Goal: Task Accomplishment & Management: Manage account settings

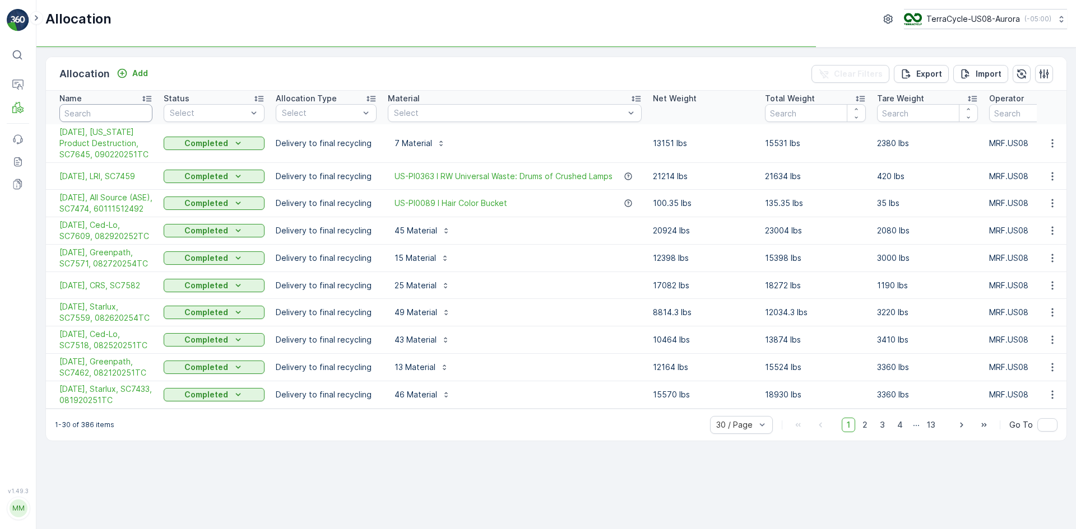
click at [117, 112] on input "text" at bounding box center [105, 113] width 93 height 18
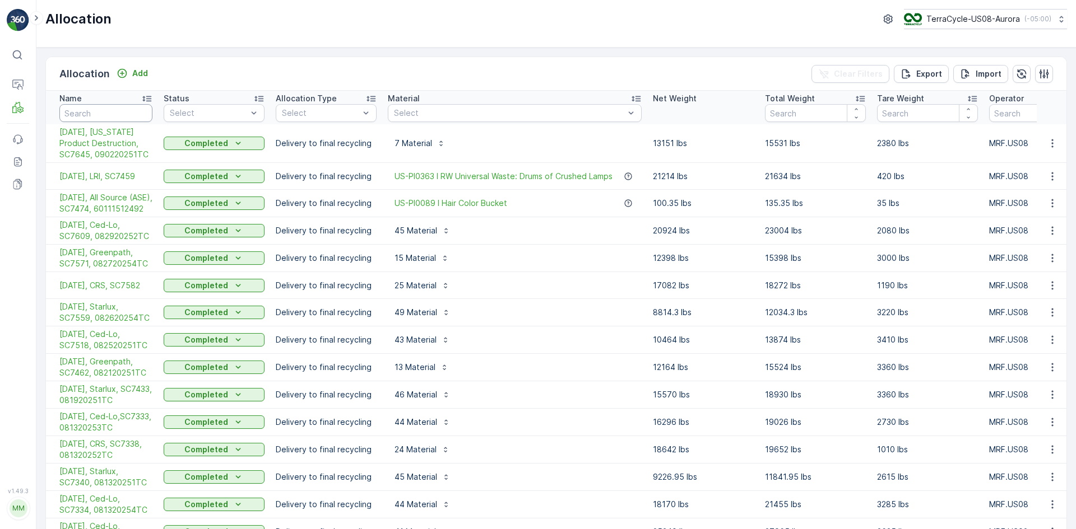
click at [124, 114] on input "text" at bounding box center [105, 113] width 93 height 18
type input "T"
click at [124, 114] on input "T" at bounding box center [105, 113] width 93 height 18
type input "Te"
click at [118, 113] on input "Te" at bounding box center [105, 113] width 93 height 18
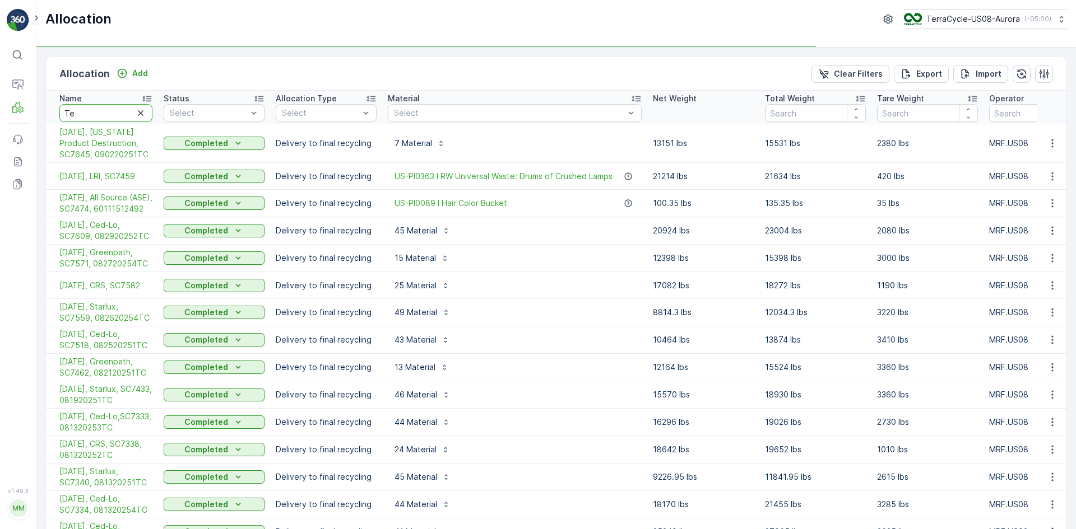
type input "Tem"
click at [118, 113] on input "Tem" at bounding box center [105, 113] width 93 height 18
type input "Temp"
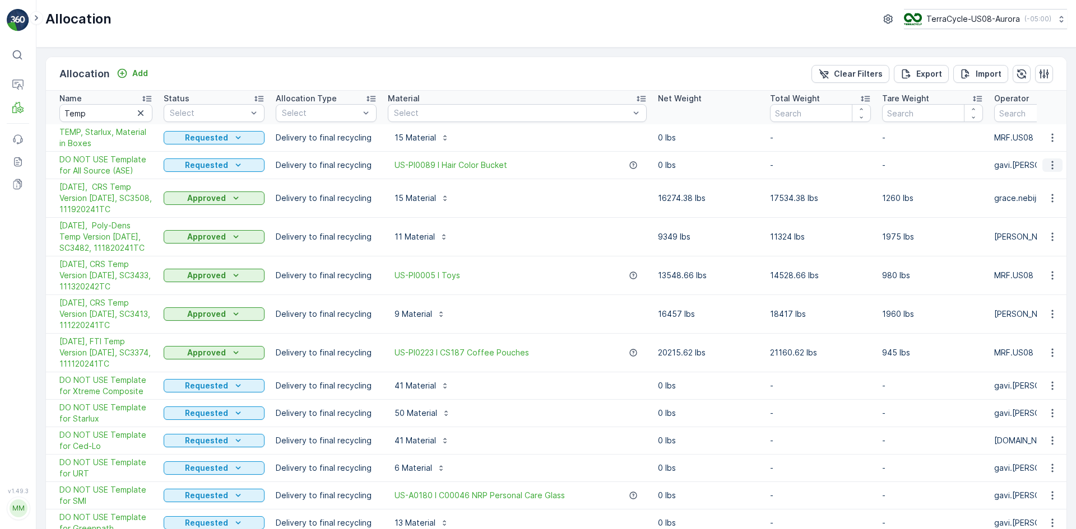
click at [1047, 164] on icon "button" at bounding box center [1051, 165] width 11 height 11
click at [1005, 211] on span "Duplicate Allocation" at bounding box center [1029, 213] width 75 height 11
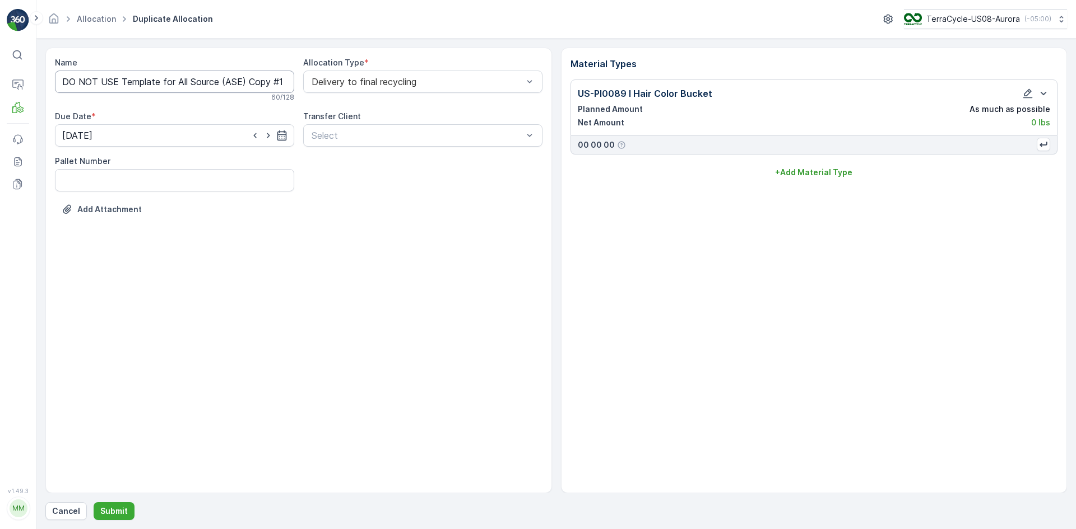
click at [267, 83] on input "DO NOT USE Template for All Source (ASE) Copy #1757081237717" at bounding box center [174, 82] width 239 height 22
click at [281, 83] on input "DO NOT USE Template for All Source (ASE) Copy #1757081237717" at bounding box center [174, 82] width 239 height 22
click at [278, 82] on input "DO NOT USE Te7570812377" at bounding box center [174, 82] width 239 height 22
type input "D"
click at [170, 81] on input "[DATE]- Starlux" at bounding box center [174, 82] width 239 height 22
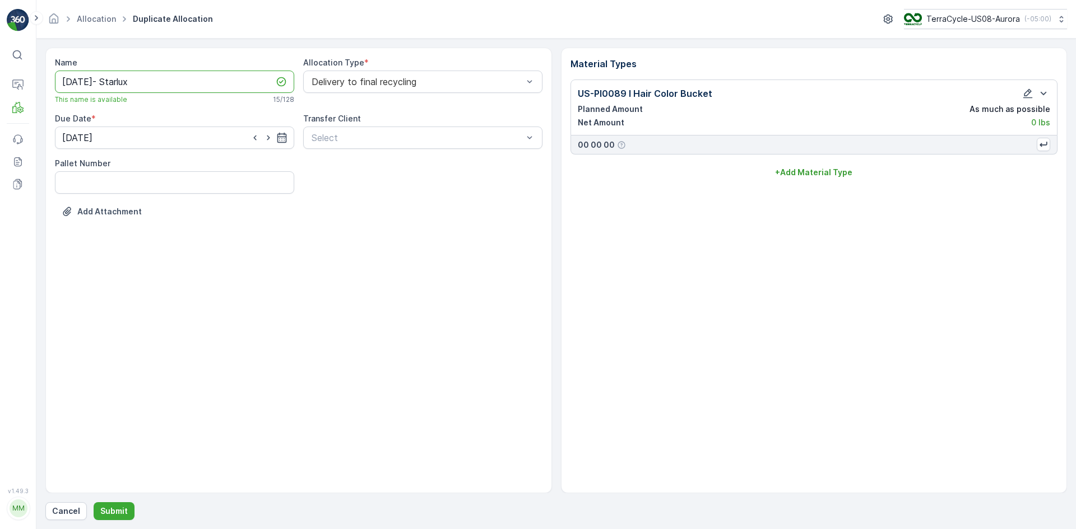
drag, startPoint x: 117, startPoint y: 81, endPoint x: 109, endPoint y: 82, distance: 7.4
click at [111, 82] on input "[DATE]- Starlux" at bounding box center [174, 82] width 239 height 22
click at [94, 82] on input "[DATE]- Starlux" at bounding box center [174, 82] width 239 height 22
click at [133, 80] on input "[DATE]- Starlux" at bounding box center [174, 82] width 239 height 22
click at [149, 82] on input "[DATE]- Starlux" at bounding box center [174, 82] width 239 height 22
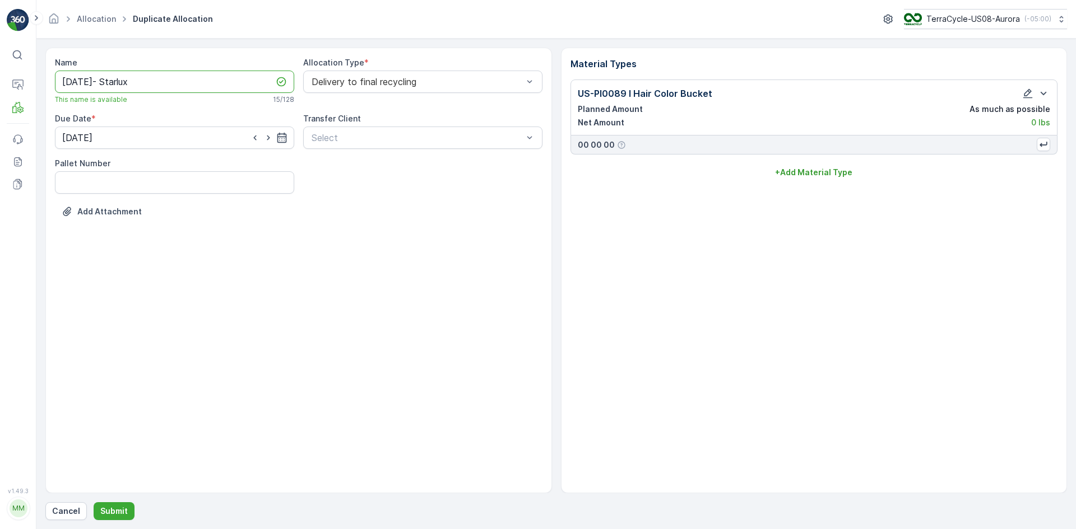
drag, startPoint x: 140, startPoint y: 89, endPoint x: 97, endPoint y: 80, distance: 43.4
click at [97, 80] on input "[DATE]- Starlux" at bounding box center [174, 82] width 239 height 22
click at [94, 81] on input "[DATE]- Starlux" at bounding box center [174, 82] width 239 height 22
click at [155, 78] on input "[DATE], Starlux" at bounding box center [174, 82] width 239 height 22
drag, startPoint x: 147, startPoint y: 80, endPoint x: 124, endPoint y: 79, distance: 23.5
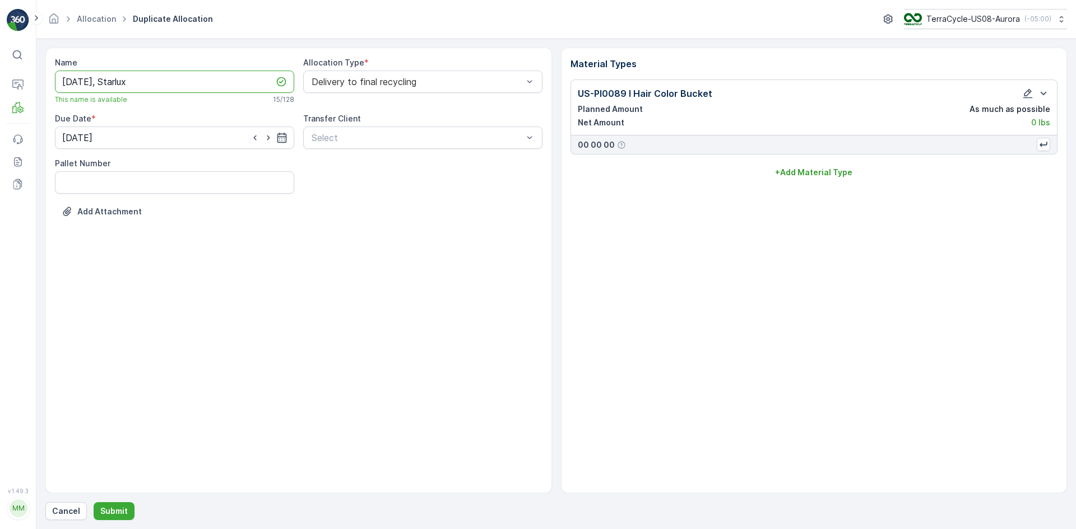
click at [124, 79] on input "[DATE], Starlux" at bounding box center [174, 82] width 239 height 22
paste input "SC7686 / [PERSON_NAME] / 090420253TC"
click at [206, 83] on input "[DATE], Starlux, SC7686 / Aurora / 090420253TC" at bounding box center [174, 82] width 239 height 22
click at [253, 78] on input "[DATE], Starlux, SC7686, 090420253TC" at bounding box center [174, 82] width 239 height 22
type input "[DATE], Starlux, SC7686, 090420253TC"
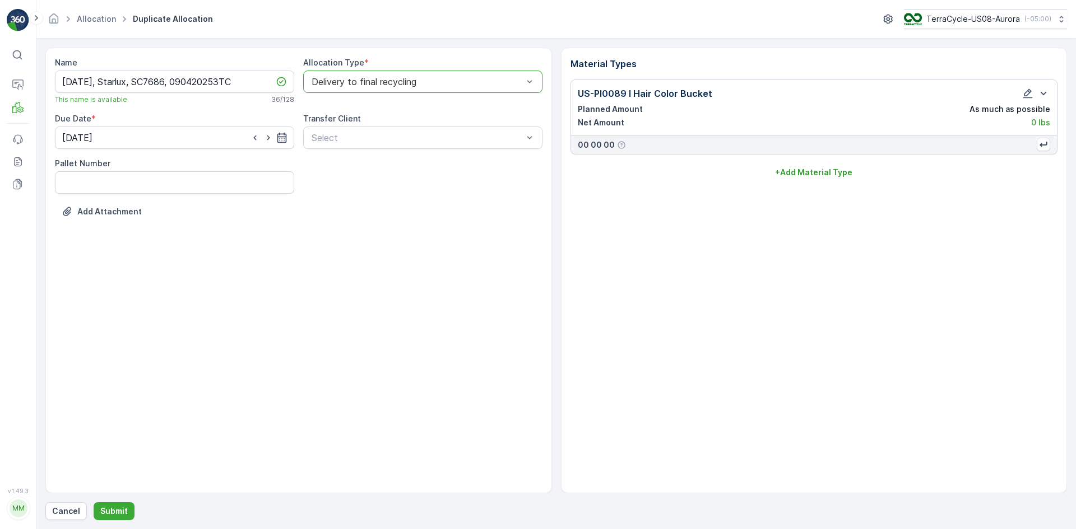
click at [456, 80] on div at bounding box center [416, 82] width 213 height 10
click at [113, 137] on input "[DATE]" at bounding box center [174, 138] width 239 height 22
click at [287, 139] on input "[DATE]" at bounding box center [174, 138] width 239 height 22
click at [283, 138] on icon "button" at bounding box center [281, 137] width 11 height 11
click at [173, 165] on p "[DATE]" at bounding box center [182, 164] width 26 height 11
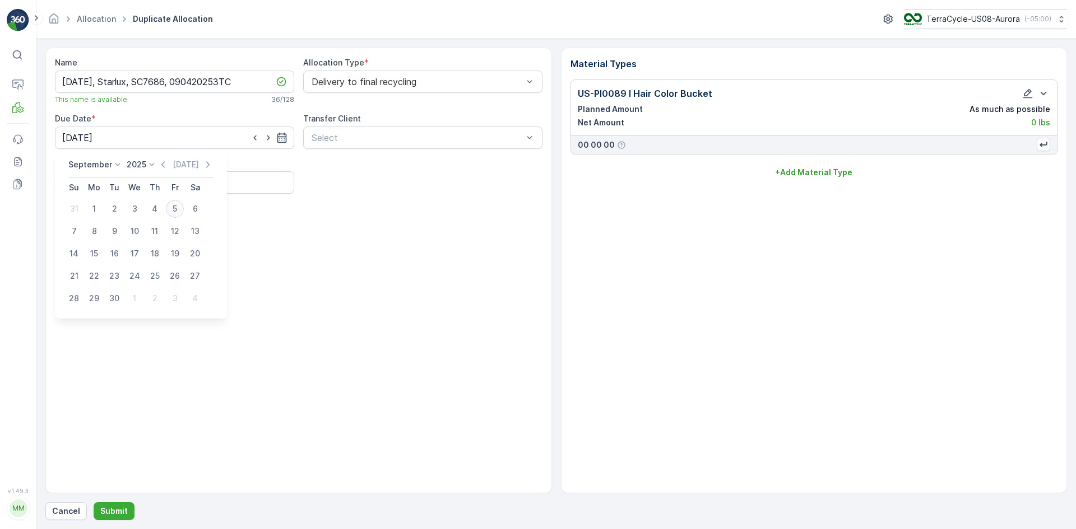
click at [174, 207] on div "5" at bounding box center [175, 209] width 18 height 18
type input "[DATE]"
click at [119, 511] on p "Submit" at bounding box center [113, 511] width 27 height 11
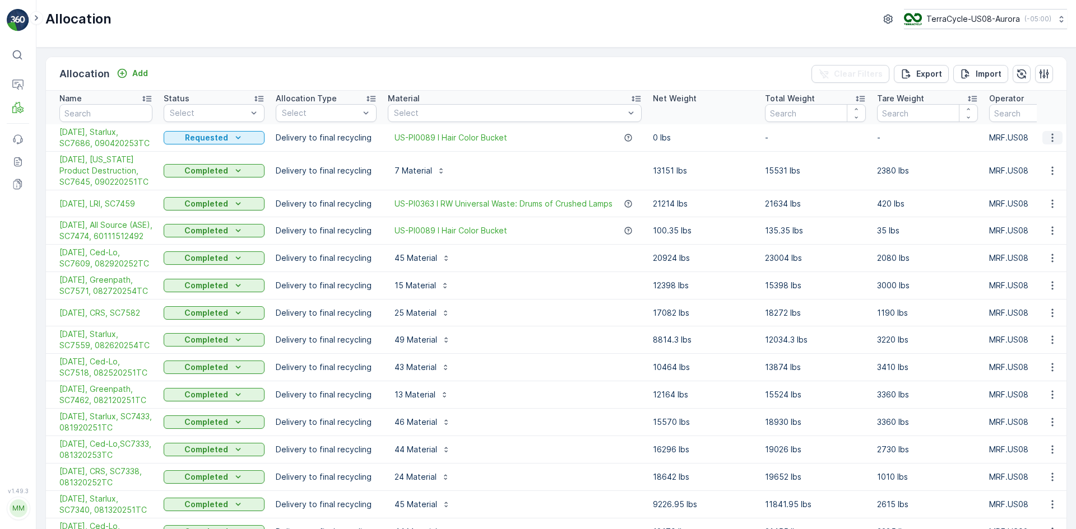
click at [1050, 140] on icon "button" at bounding box center [1051, 137] width 11 height 11
click at [134, 110] on input "text" at bounding box center [105, 113] width 93 height 18
type input "TEM"
click at [118, 114] on input "TEM" at bounding box center [105, 113] width 93 height 18
type input "T"
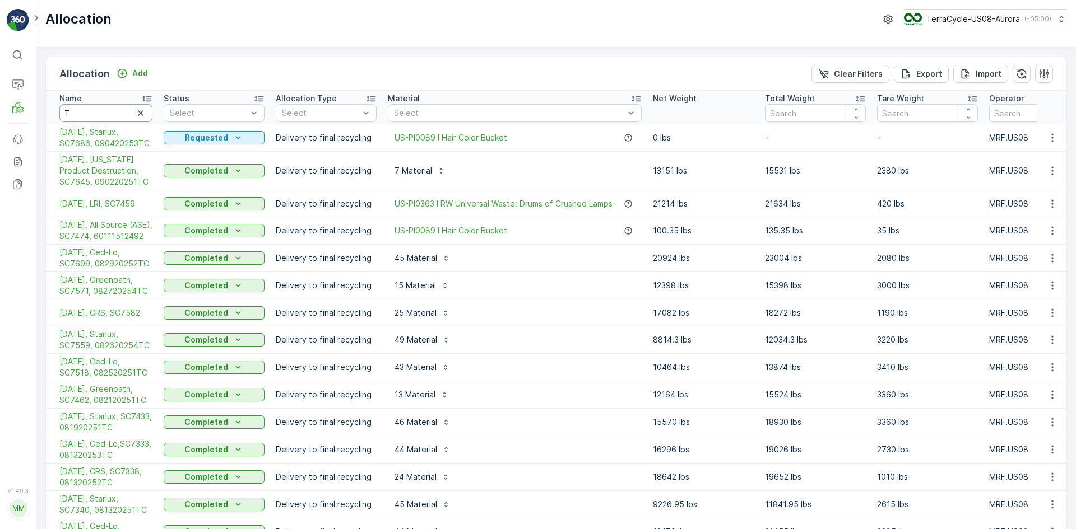
click at [118, 114] on input "T" at bounding box center [105, 113] width 93 height 18
type input "Temp"
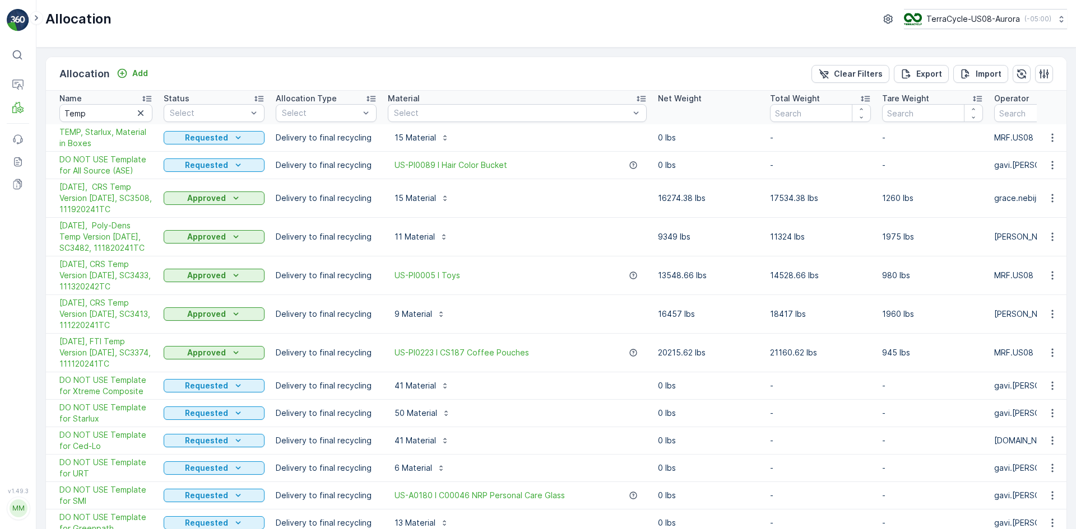
drag, startPoint x: 446, startPoint y: 185, endPoint x: 454, endPoint y: 64, distance: 120.7
click at [454, 64] on div "Allocation Add Clear Filters Export Import" at bounding box center [556, 74] width 1020 height 34
click at [1046, 410] on icon "button" at bounding box center [1051, 413] width 11 height 11
click at [1016, 463] on span "Duplicate Allocation" at bounding box center [1029, 461] width 75 height 11
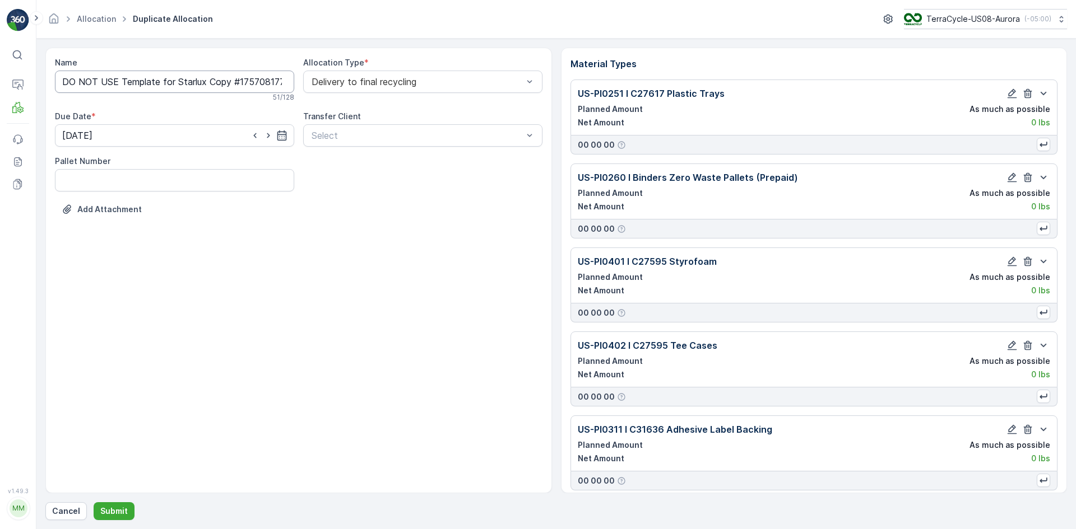
click at [229, 83] on input "DO NOT USE Template for Starlux Copy #1757081770482" at bounding box center [174, 82] width 239 height 22
click at [171, 79] on input "DO NOT USE Template for Starlux, #1757081770482" at bounding box center [174, 82] width 239 height 22
click at [173, 79] on input "DO NOT USE Template for Starlux, #1757081770482" at bounding box center [174, 82] width 239 height 22
click at [84, 82] on input "9?5?2025 Starlux, #1757081770482" at bounding box center [174, 82] width 239 height 22
click at [72, 86] on input "9?5/2025 Starlux, #1757081770482" at bounding box center [174, 82] width 239 height 22
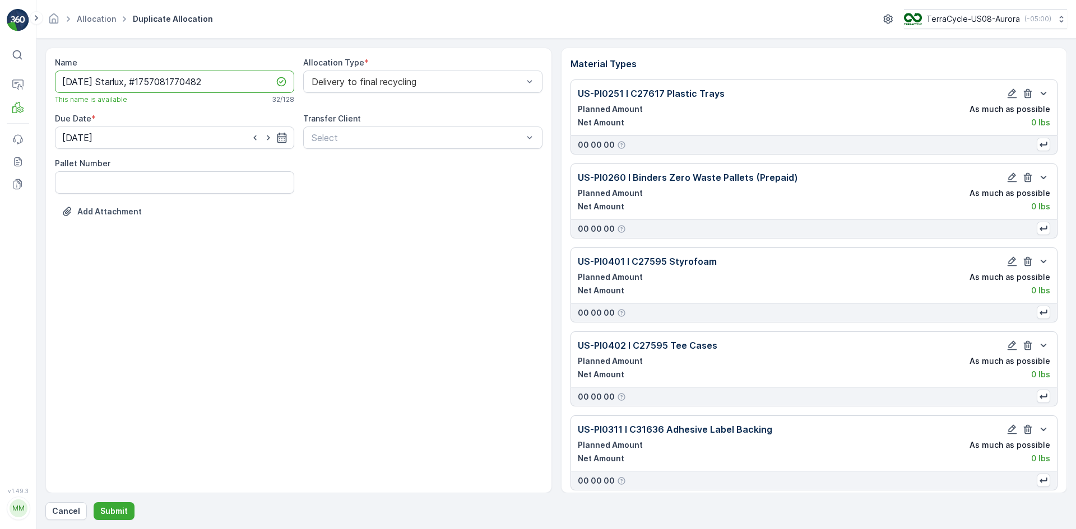
click at [101, 84] on input "[DATE] Starlux, #1757081770482" at bounding box center [174, 82] width 239 height 22
click at [220, 82] on input "[DATE], Starlux, #1757081770482" at bounding box center [174, 82] width 239 height 22
paste input "SC7686 / [PERSON_NAME] / 090420253TC"
click at [208, 77] on input "[DATE], Starlux, SC7686 / Aurora / 090420253TC" at bounding box center [174, 82] width 239 height 22
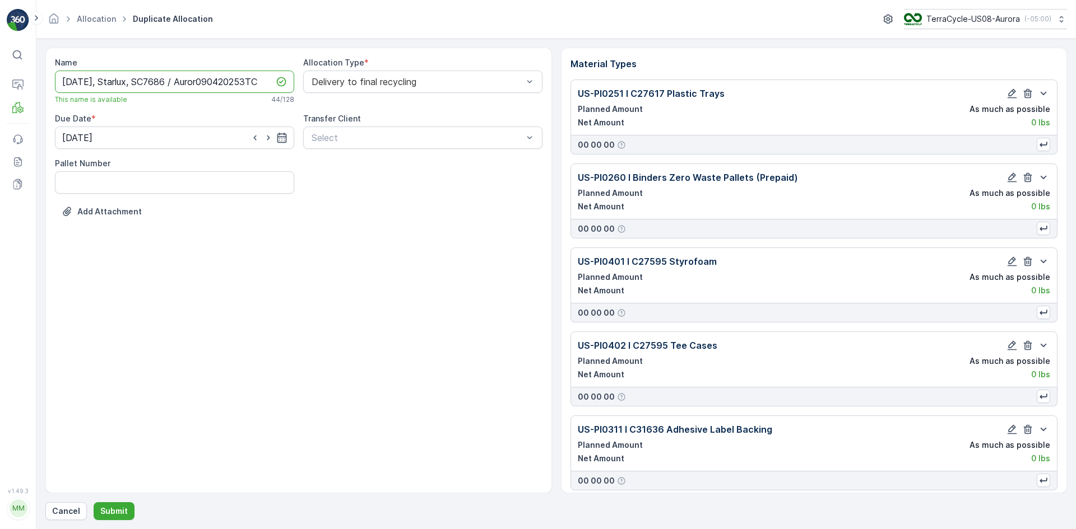
scroll to position [0, 0]
type input "[DATE], Starlux, SC7686, 090420253TC"
click at [283, 138] on icon "button" at bounding box center [281, 137] width 11 height 11
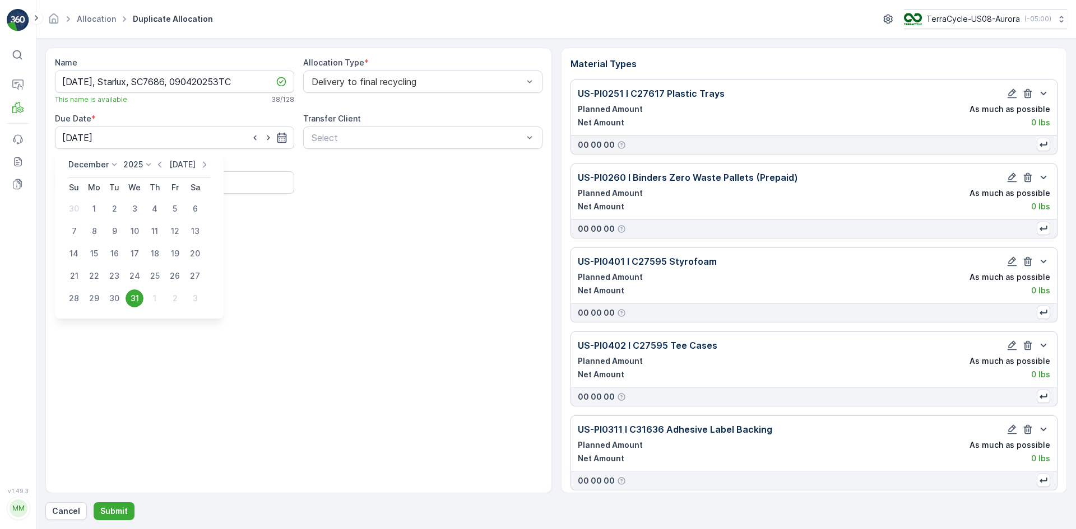
click at [179, 163] on p "[DATE]" at bounding box center [182, 164] width 26 height 11
click at [177, 207] on div "5" at bounding box center [175, 209] width 18 height 18
type input "[DATE]"
click at [113, 507] on p "Submit" at bounding box center [113, 511] width 27 height 11
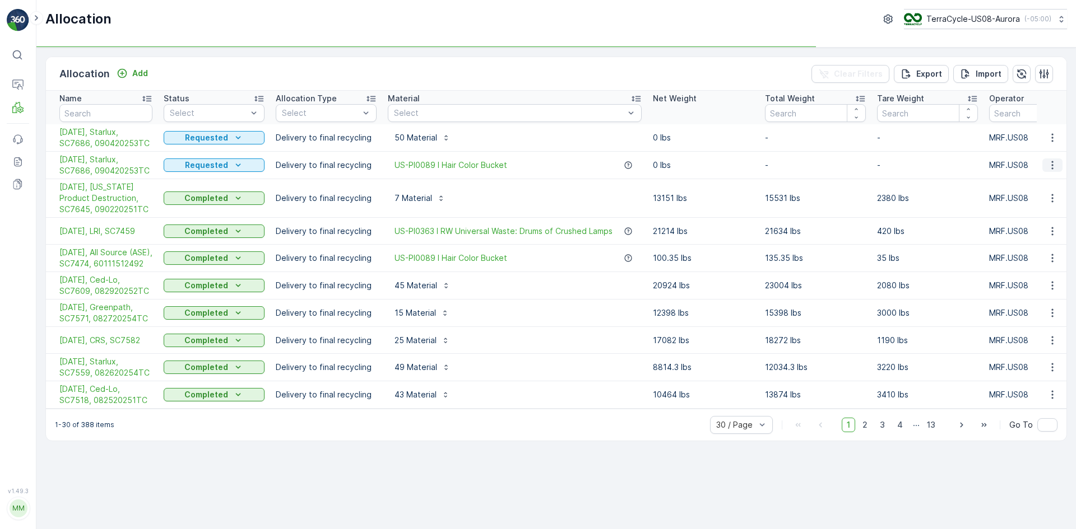
click at [1055, 170] on icon "button" at bounding box center [1051, 165] width 11 height 11
click at [1038, 247] on span "Delete Allocation" at bounding box center [1024, 249] width 65 height 11
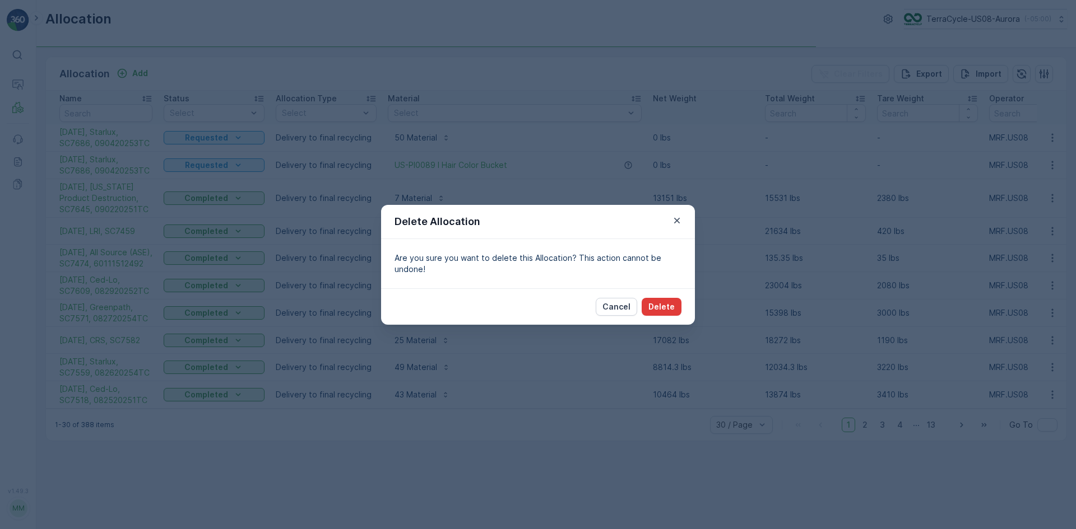
click at [658, 301] on p "Delete" at bounding box center [661, 306] width 26 height 11
